Goal: Navigation & Orientation: Find specific page/section

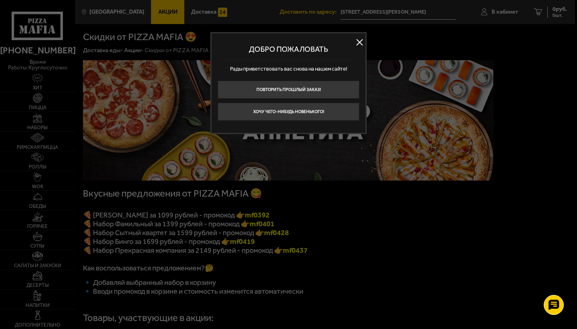
click at [359, 42] on button at bounding box center [359, 42] width 12 height 12
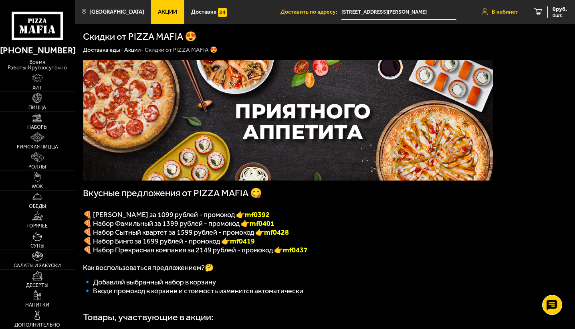
click at [507, 11] on span "В кабинет" at bounding box center [505, 12] width 26 height 6
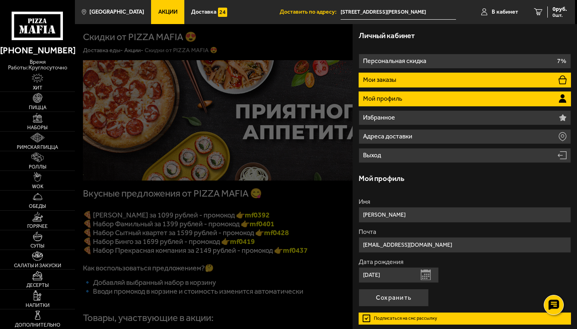
click at [410, 81] on li "Мои заказы" at bounding box center [465, 80] width 212 height 15
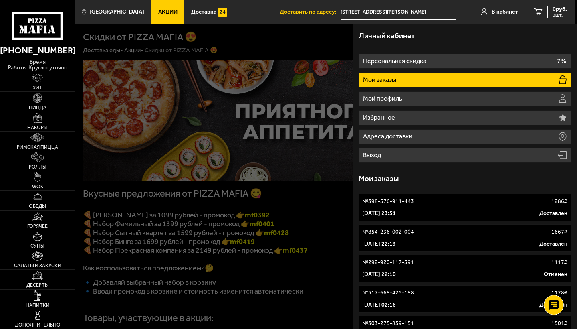
click at [385, 210] on p "[DATE] 23:51" at bounding box center [379, 213] width 34 height 8
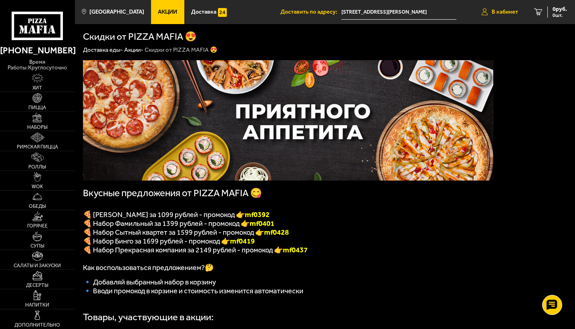
click at [499, 14] on span "В кабинет" at bounding box center [505, 12] width 26 height 6
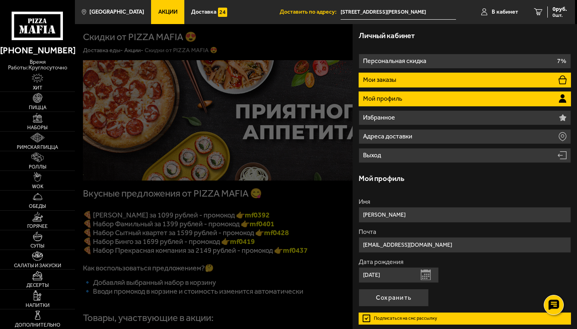
click at [388, 81] on p "Мои заказы" at bounding box center [380, 80] width 35 height 6
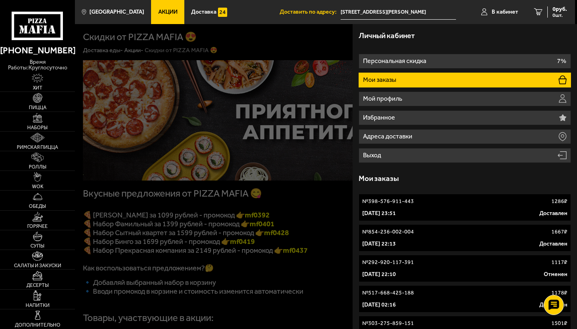
click at [383, 236] on link "№ 854-236-002-004 1667 ₽ [DATE] 22:13 Доставлен" at bounding box center [465, 237] width 212 height 27
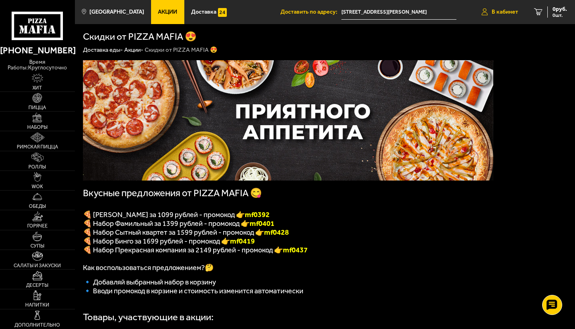
click at [503, 14] on span "В кабинет" at bounding box center [505, 12] width 26 height 6
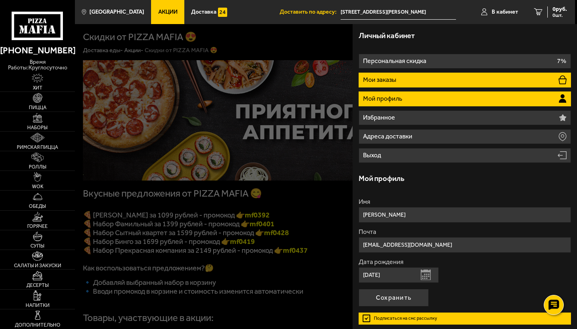
click at [392, 78] on p "Мои заказы" at bounding box center [380, 80] width 35 height 6
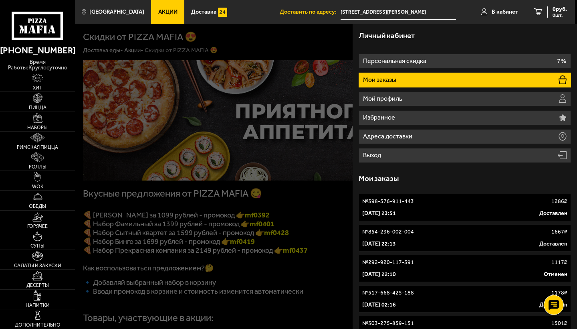
click at [377, 264] on p "№ 292-920-117-391" at bounding box center [388, 262] width 52 height 8
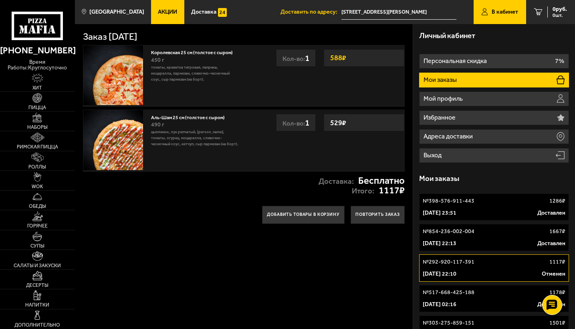
click at [444, 83] on p "Мои заказы" at bounding box center [441, 80] width 35 height 6
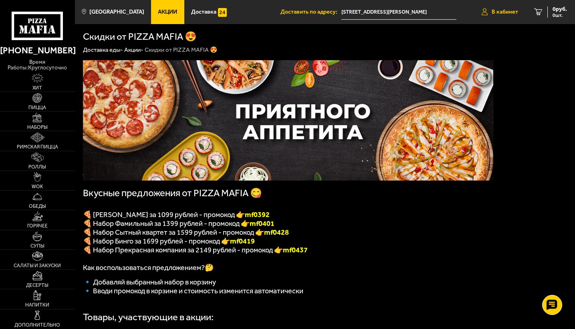
click at [501, 10] on span "В кабинет" at bounding box center [505, 12] width 26 height 6
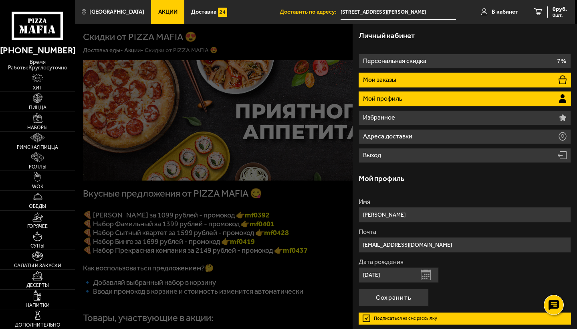
click at [418, 80] on li "Мои заказы" at bounding box center [465, 80] width 212 height 15
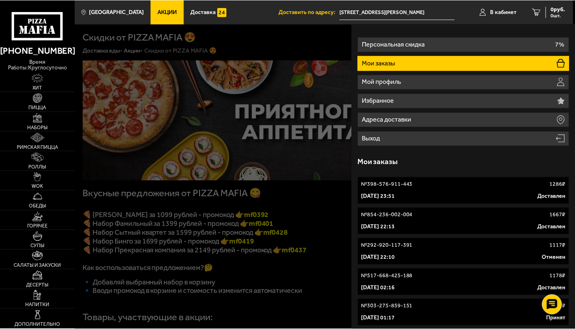
scroll to position [16, 0]
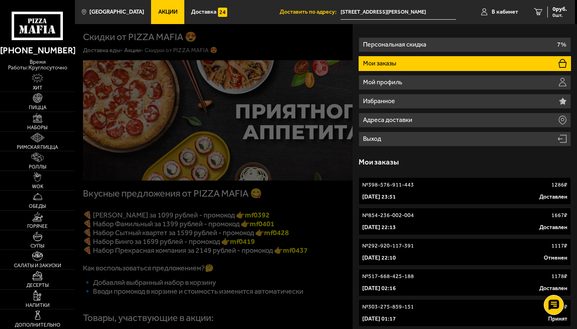
click at [392, 283] on link "№ 517-668-425-188 1178 ₽ [DATE] 02:16 Доставлен" at bounding box center [465, 281] width 212 height 27
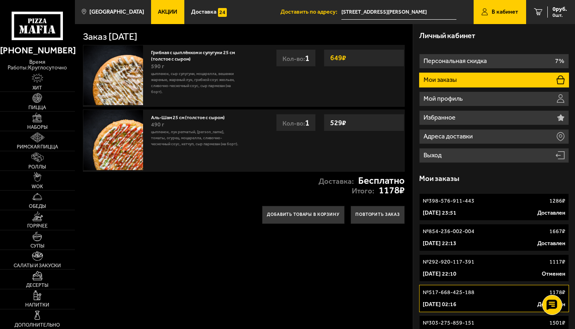
click at [454, 77] on p "Мои заказы" at bounding box center [441, 80] width 35 height 6
click at [448, 209] on p "[DATE] 23:51" at bounding box center [440, 213] width 34 height 8
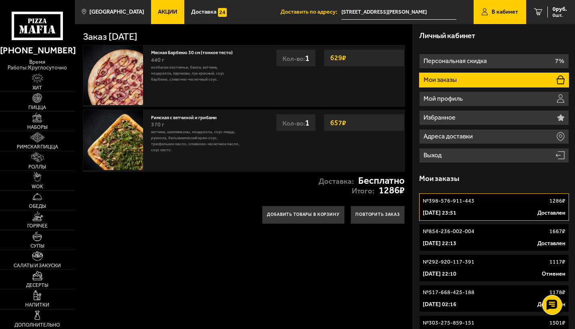
click at [437, 81] on p "Мои заказы" at bounding box center [441, 80] width 35 height 6
click at [438, 234] on p "№ 854-236-002-004" at bounding box center [449, 231] width 52 height 8
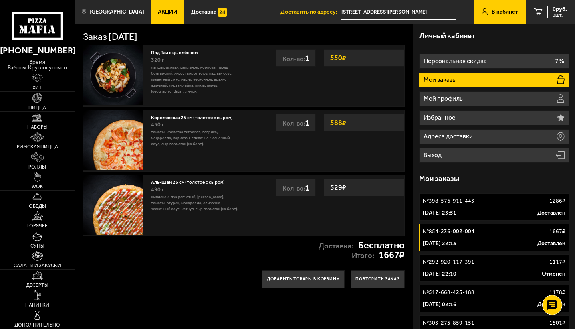
click at [33, 148] on span "Римская пицца" at bounding box center [37, 146] width 41 height 5
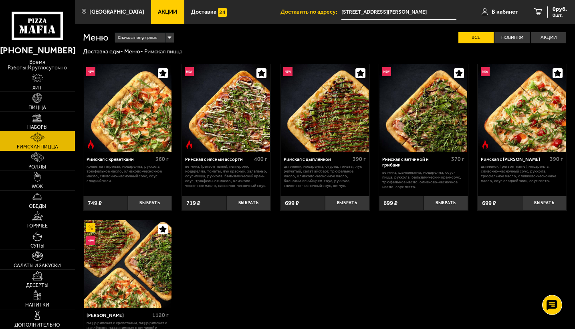
click at [36, 119] on img at bounding box center [37, 118] width 10 height 10
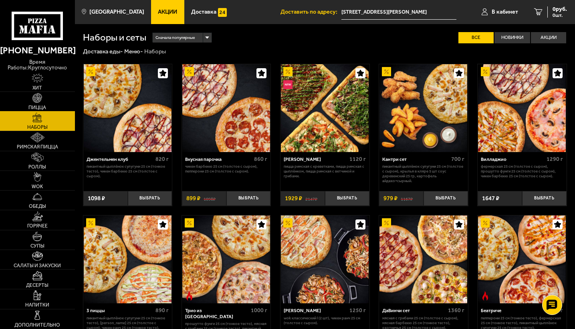
click at [39, 97] on img at bounding box center [37, 98] width 10 height 10
